Goal: Information Seeking & Learning: Learn about a topic

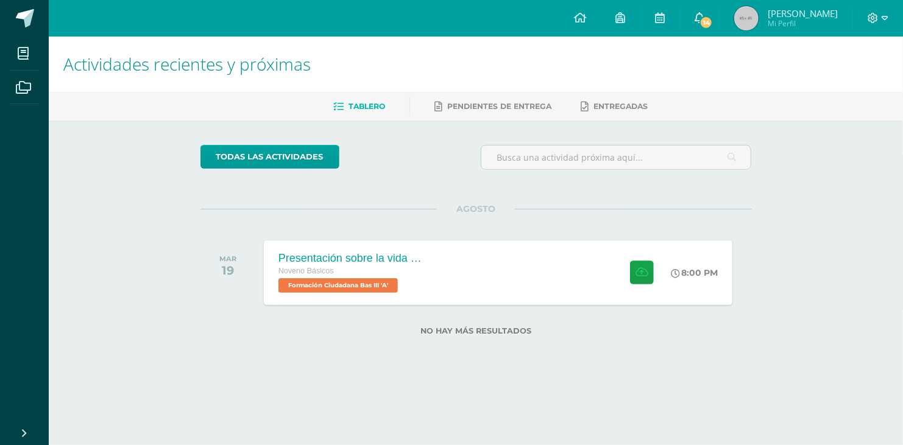
click at [699, 24] on span "14" at bounding box center [705, 22] width 13 height 13
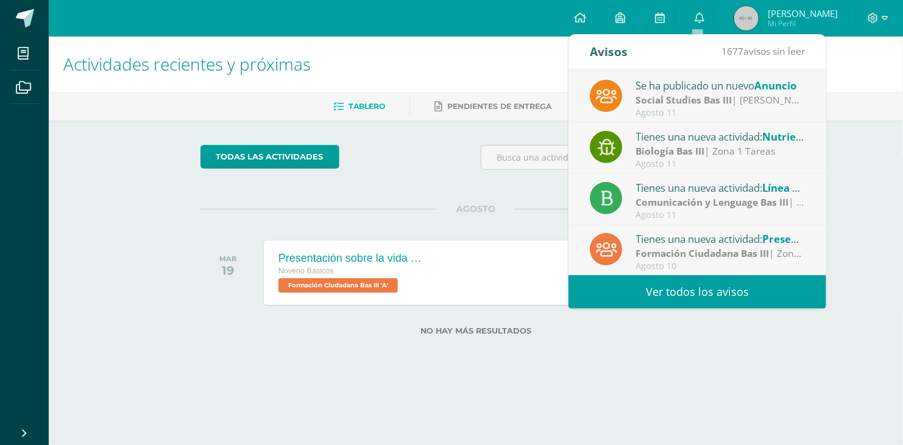
scroll to position [202, 0]
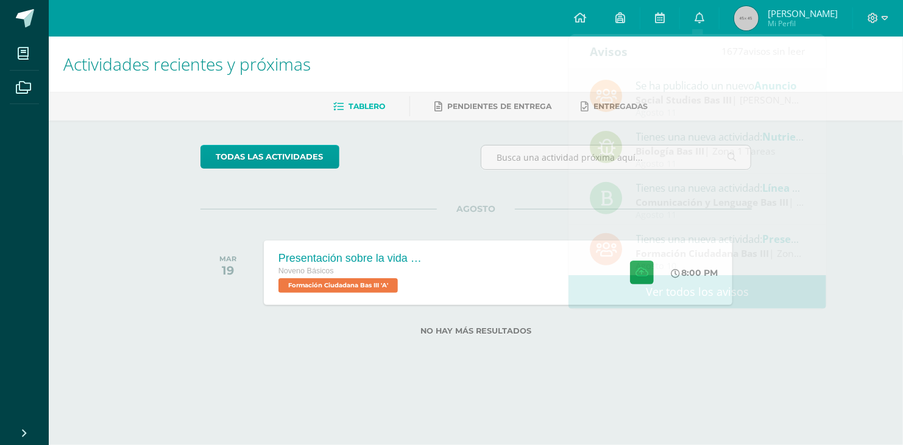
click at [194, 300] on div "todas las Actividades No tienes actividades Échale un vistazo a los demás perío…" at bounding box center [476, 248] width 600 height 254
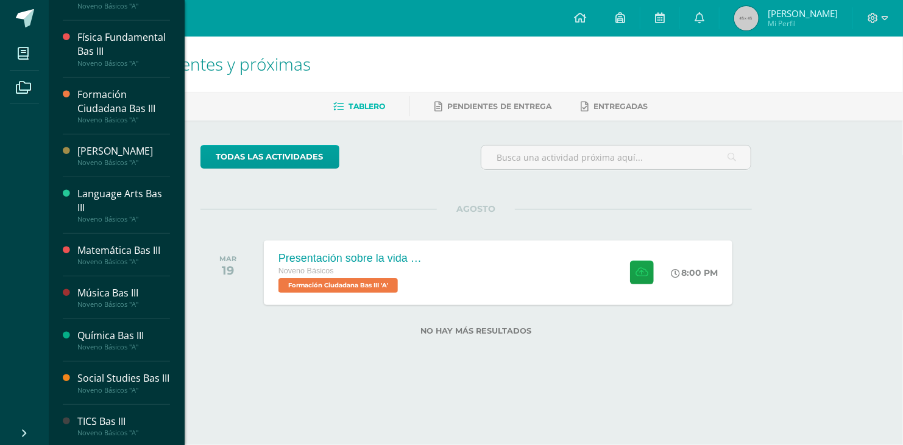
scroll to position [376, 0]
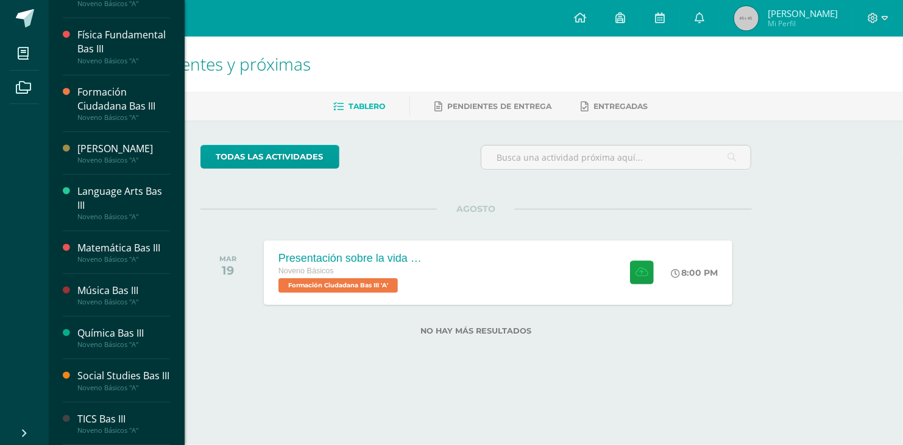
click at [102, 379] on div "Social Studies Bas III" at bounding box center [123, 376] width 93 height 14
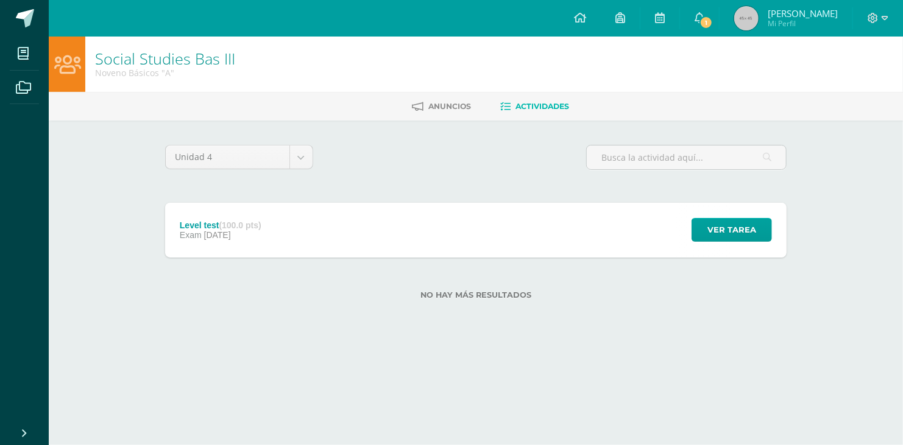
click at [276, 224] on div "Level test (100.0 pts) Exam [DATE]" at bounding box center [220, 230] width 111 height 55
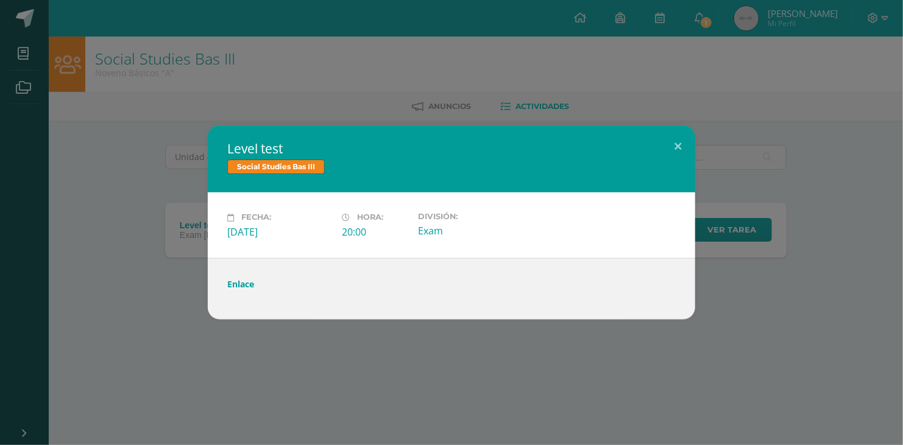
click at [237, 284] on link "Enlace" at bounding box center [240, 284] width 27 height 12
